Goal: Task Accomplishment & Management: Manage account settings

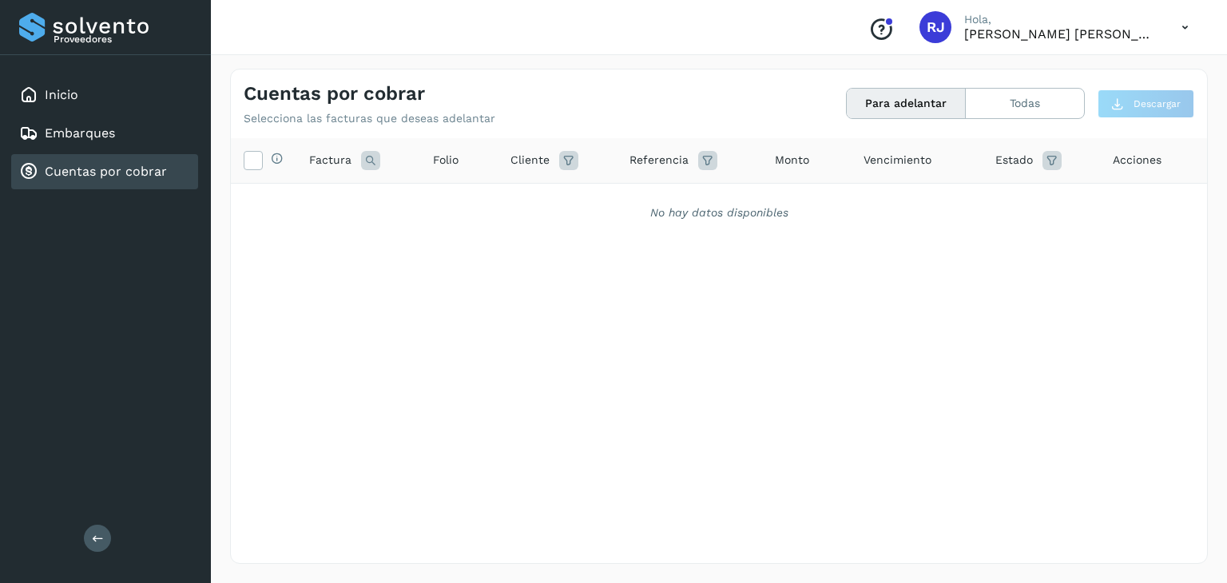
click at [64, 104] on div "Inicio" at bounding box center [104, 94] width 187 height 35
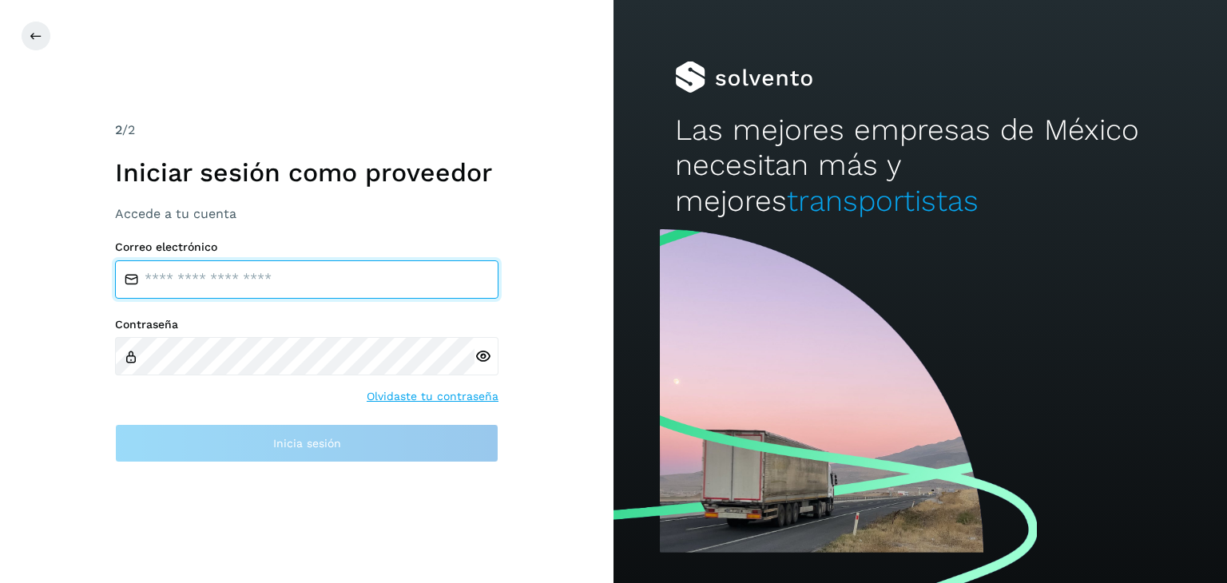
click at [303, 283] on input "email" at bounding box center [306, 279] width 383 height 38
type input "**********"
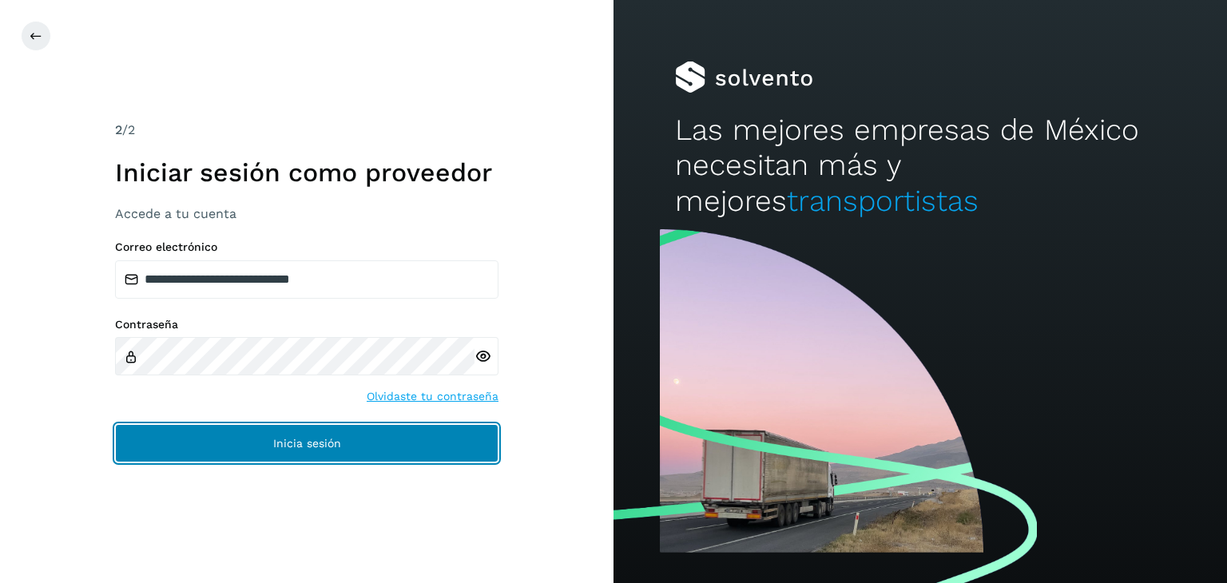
click at [274, 429] on button "Inicia sesión" at bounding box center [306, 443] width 383 height 38
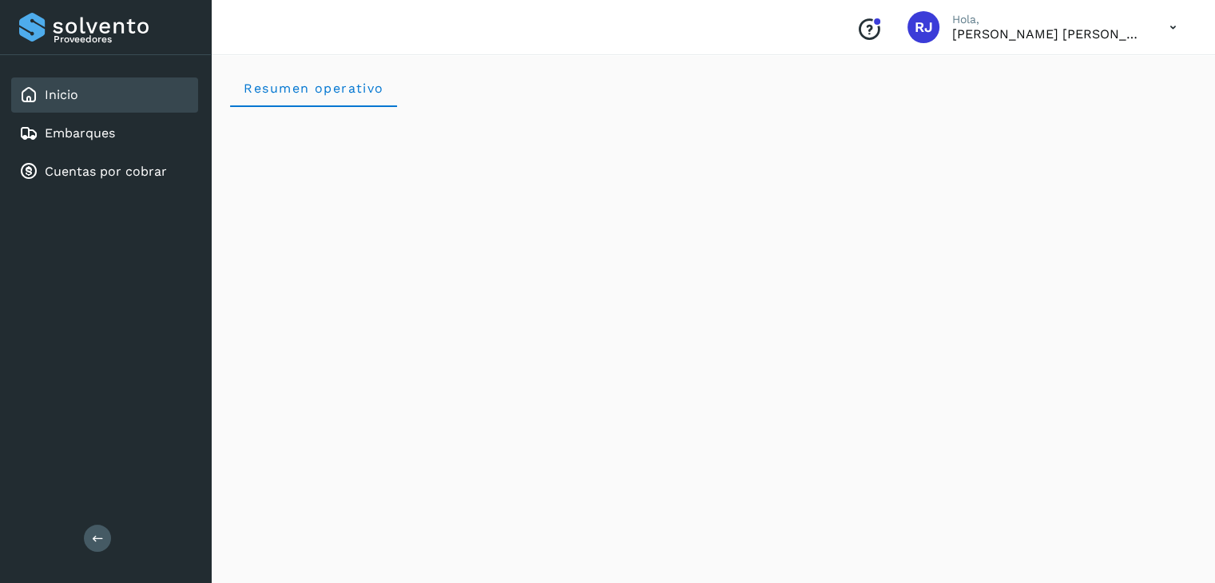
click at [94, 546] on button at bounding box center [97, 538] width 27 height 27
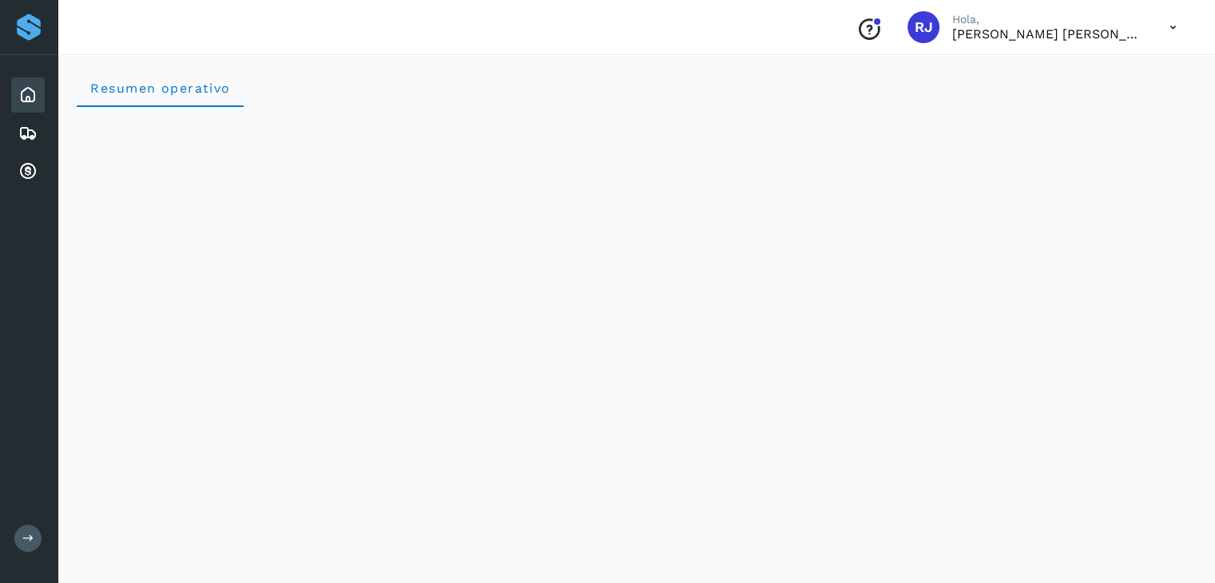
click at [917, 27] on span "RJ" at bounding box center [923, 27] width 18 height 0
click at [972, 33] on p "[PERSON_NAME] [PERSON_NAME]" at bounding box center [1048, 33] width 192 height 15
click at [35, 171] on icon at bounding box center [27, 171] width 19 height 19
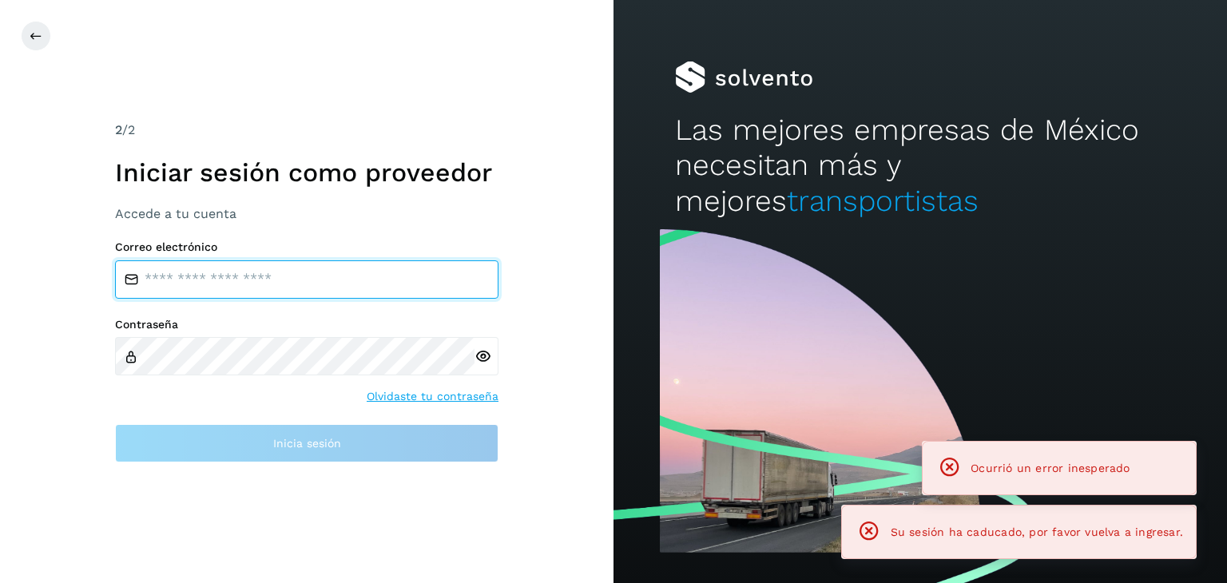
click at [264, 285] on input "email" at bounding box center [306, 279] width 383 height 38
type input "**********"
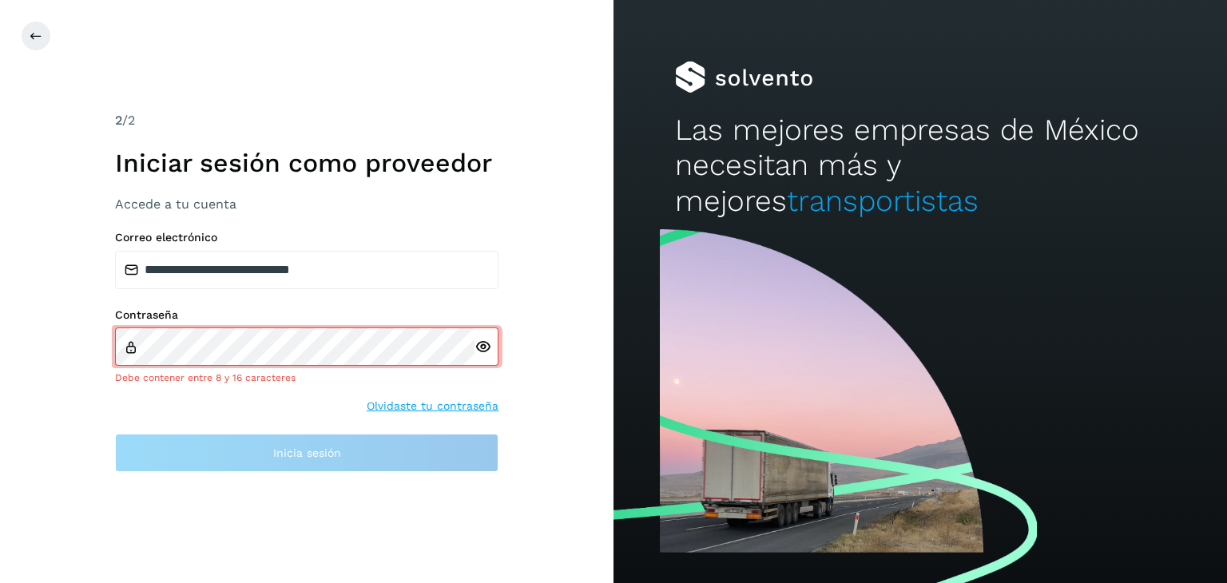
click at [492, 354] on div at bounding box center [486, 346] width 24 height 38
click at [486, 346] on icon at bounding box center [482, 347] width 17 height 17
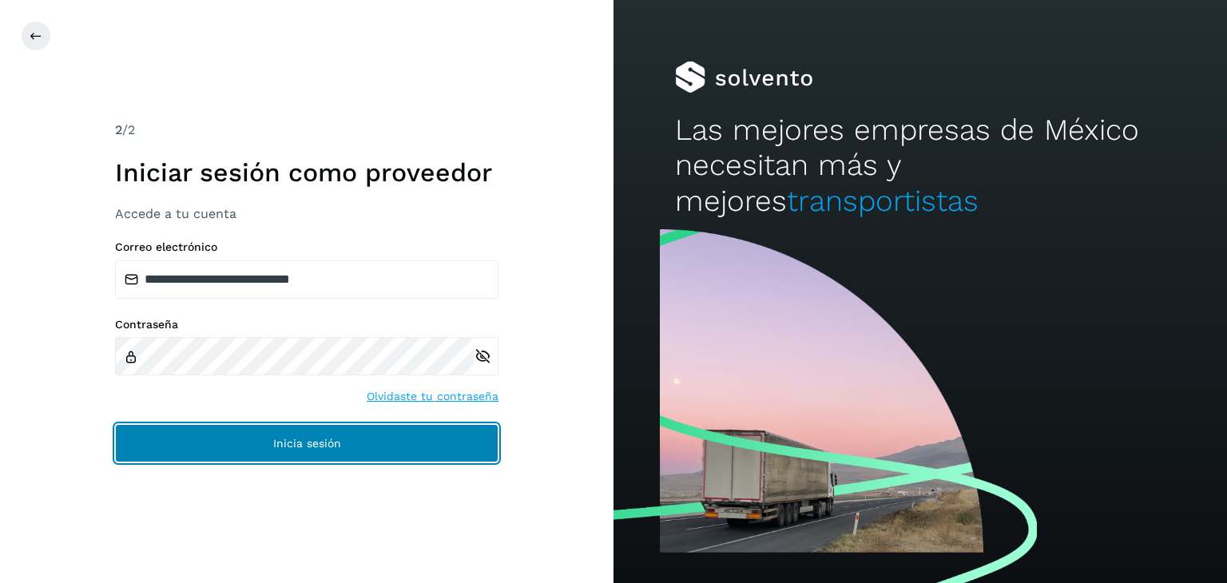
click at [275, 430] on button "Inicia sesión" at bounding box center [306, 443] width 383 height 38
